Goal: Task Accomplishment & Management: Manage account settings

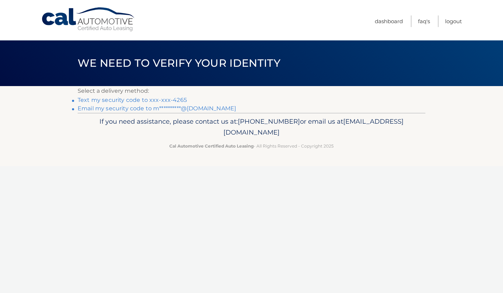
click at [135, 97] on link "Text my security code to xxx-xxx-4265" at bounding box center [132, 100] width 109 height 7
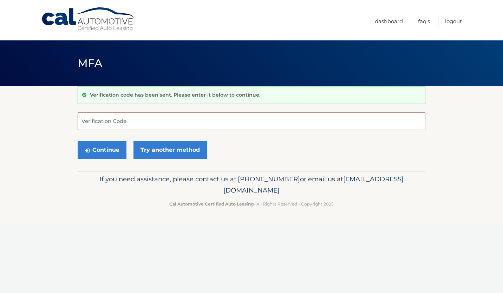
click at [114, 123] on input "Verification Code" at bounding box center [252, 121] width 348 height 18
type input "530308"
click at [97, 145] on button "Continue" at bounding box center [102, 150] width 49 height 18
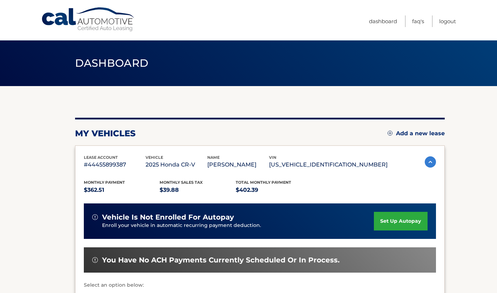
click at [399, 220] on link "set up autopay" at bounding box center [400, 221] width 53 height 19
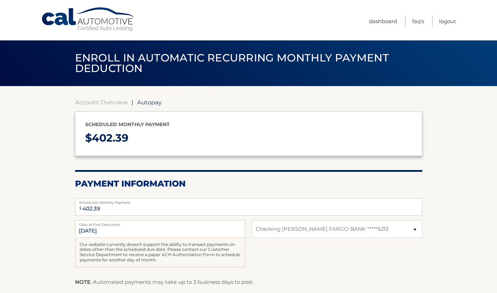
select select "NzM0YmRlZDMtN2VhYy00ZDNmLWJiZWEtODEzYmNhOWI1NDE1"
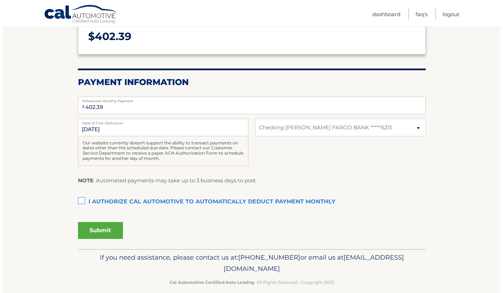
scroll to position [102, 0]
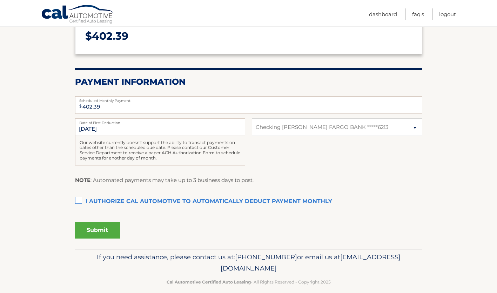
click at [78, 199] on label "I authorize cal automotive to automatically deduct payment monthly This checkbo…" at bounding box center [249, 201] width 348 height 14
click at [0, 0] on input "I authorize cal automotive to automatically deduct payment monthly This checkbo…" at bounding box center [0, 0] width 0 height 0
click at [94, 230] on button "Submit" at bounding box center [97, 230] width 45 height 17
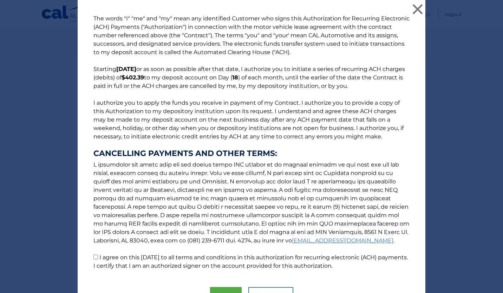
scroll to position [39, 0]
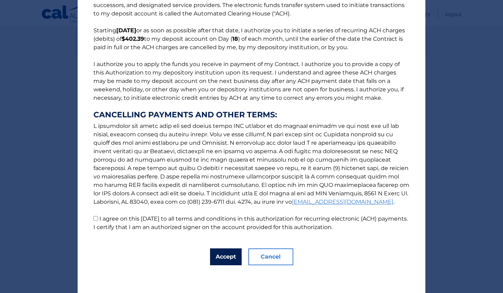
click at [227, 255] on button "Accept" at bounding box center [226, 256] width 32 height 17
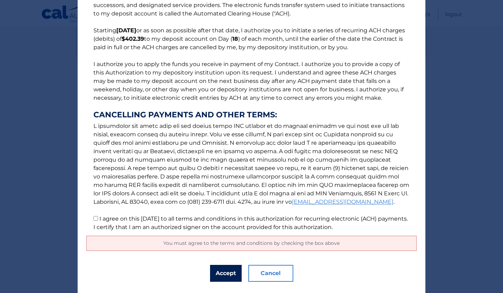
click at [226, 269] on button "Accept" at bounding box center [226, 273] width 32 height 17
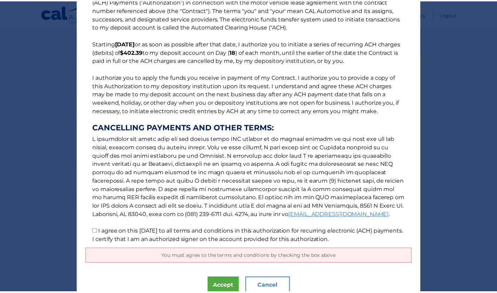
scroll to position [0, 0]
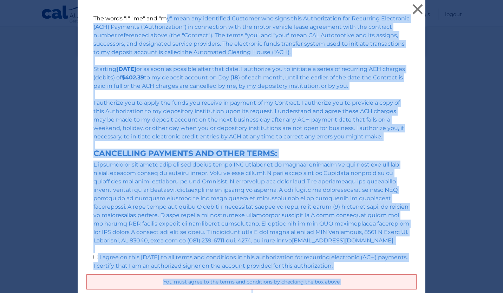
drag, startPoint x: 497, startPoint y: 184, endPoint x: 501, endPoint y: 123, distance: 62.0
click at [497, 123] on div "The words "I" "me" and "my" mean any identified Customer who signs this Authori…" at bounding box center [251, 146] width 503 height 293
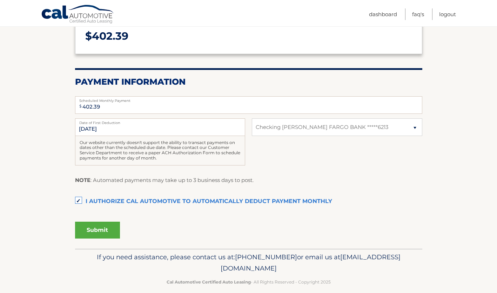
click at [100, 233] on button "Submit" at bounding box center [97, 230] width 45 height 17
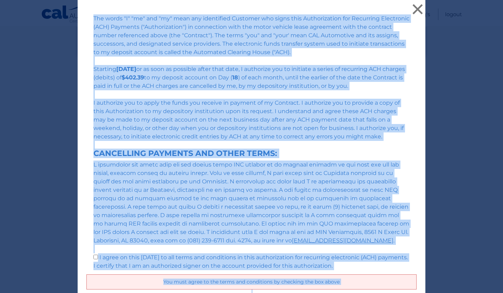
drag, startPoint x: 496, startPoint y: 135, endPoint x: 491, endPoint y: 50, distance: 85.5
click at [491, 50] on div "The words "I" "me" and "my" mean any identified Customer who signs this Authori…" at bounding box center [251, 146] width 503 height 293
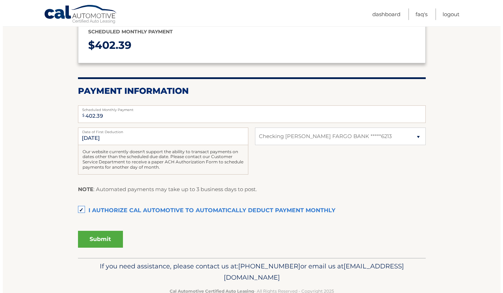
scroll to position [111, 0]
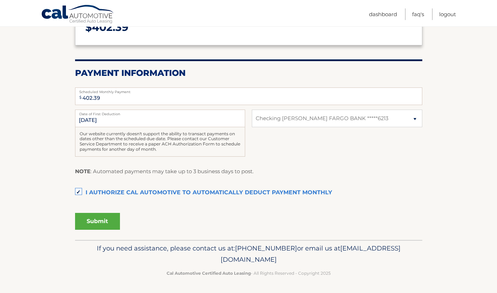
click at [109, 220] on button "Submit" at bounding box center [97, 221] width 45 height 17
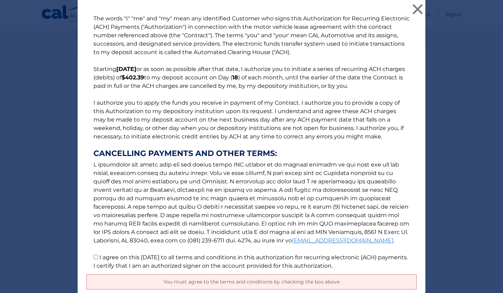
click at [93, 256] on input "I agree on this 10/03/2025 to all terms and conditions in this authorization fo…" at bounding box center [95, 257] width 5 height 5
checkbox input "true"
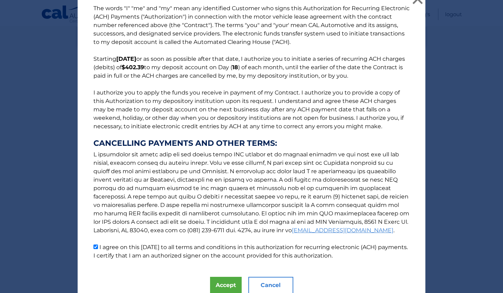
scroll to position [39, 0]
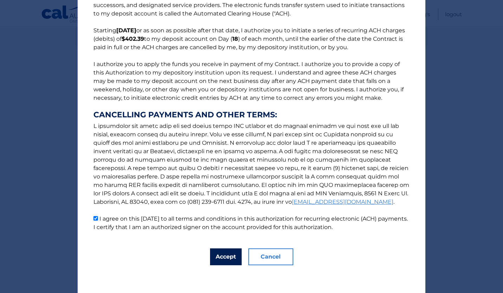
click at [220, 256] on button "Accept" at bounding box center [226, 256] width 32 height 17
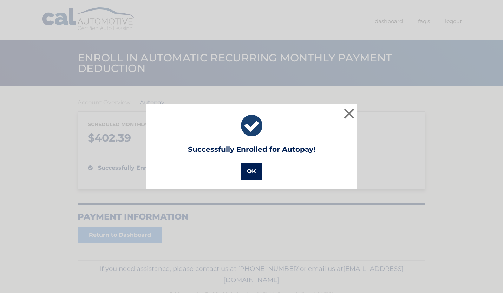
click at [248, 172] on button "OK" at bounding box center [251, 171] width 20 height 17
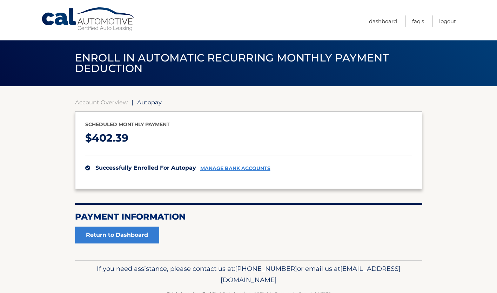
click at [231, 165] on div "successfully enrolled for autopay manage bank accounts" at bounding box center [248, 168] width 327 height 25
click at [223, 165] on link "manage bank accounts" at bounding box center [235, 168] width 70 height 6
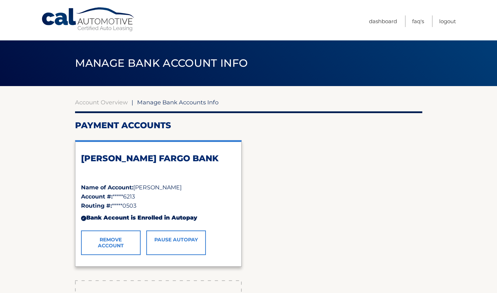
click at [174, 241] on link "Pause AutoPay" at bounding box center [176, 242] width 60 height 25
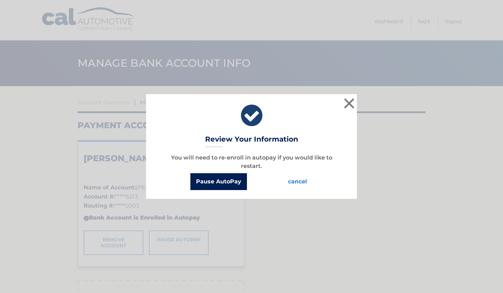
click at [229, 184] on button "Pause AutoPay" at bounding box center [218, 181] width 57 height 17
click at [230, 178] on button "Pause AutoPay" at bounding box center [218, 181] width 57 height 17
click at [347, 104] on button "×" at bounding box center [349, 103] width 14 height 14
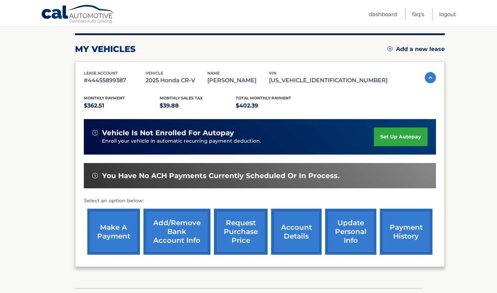
scroll to position [81, 0]
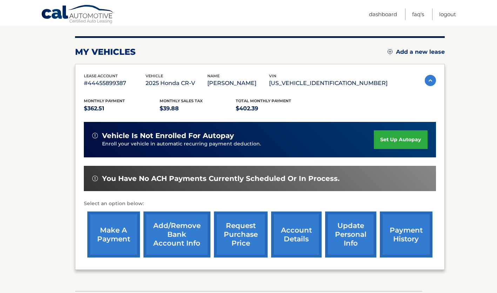
click at [114, 230] on link "make a payment" at bounding box center [113, 234] width 53 height 46
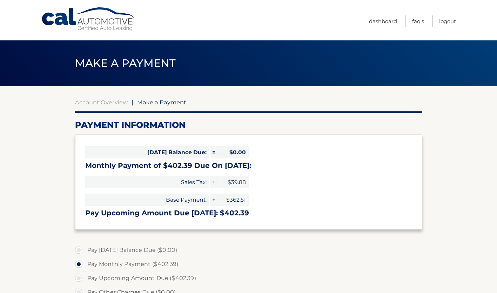
select select "NzM0YmRlZDMtN2VhYy00ZDNmLWJiZWEtODEzYmNhOWI1NDE1"
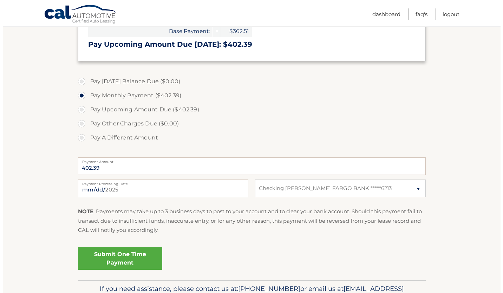
scroll to position [170, 0]
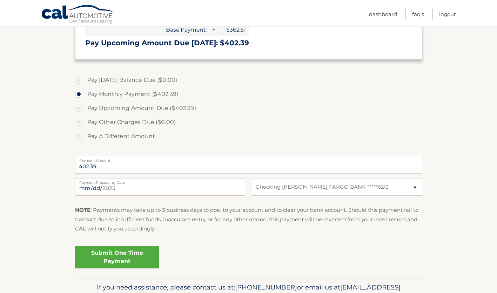
click at [115, 255] on link "Submit One Time Payment" at bounding box center [117, 257] width 84 height 22
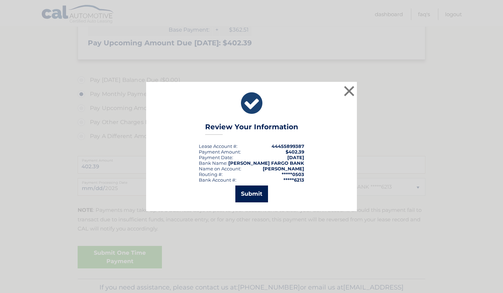
click at [255, 191] on button "Submit" at bounding box center [251, 193] width 33 height 17
